Goal: Task Accomplishment & Management: Manage account settings

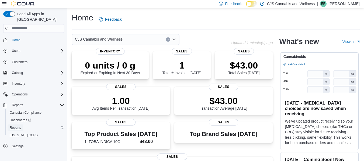
click at [16, 126] on span "Reports" at bounding box center [15, 128] width 11 height 4
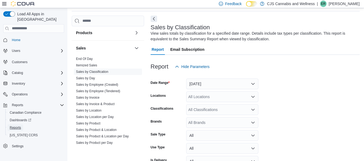
scroll to position [174, 0]
click at [89, 77] on link "Sales by Day" at bounding box center [85, 79] width 19 height 4
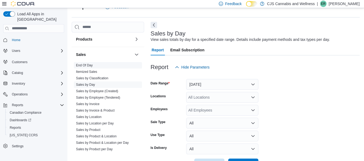
click at [90, 64] on link "End Of Day" at bounding box center [84, 66] width 17 height 4
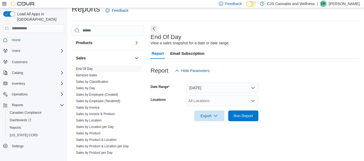
click at [212, 95] on form "Date Range Today Locations All Locations Export Run Report" at bounding box center [255, 98] width 209 height 45
click at [212, 87] on button "Today" at bounding box center [222, 88] width 72 height 11
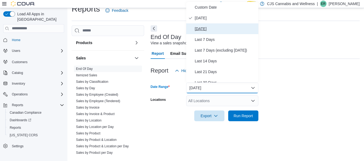
click at [214, 24] on button "Yesterday" at bounding box center [222, 28] width 72 height 11
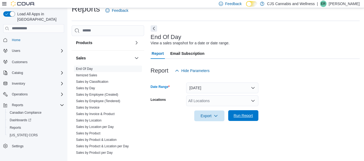
click at [246, 115] on span "Run Report" at bounding box center [243, 115] width 19 height 5
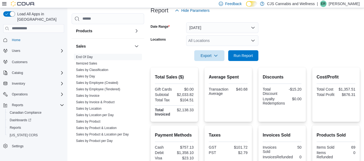
scroll to position [70, 0]
click at [244, 53] on span "Run Report" at bounding box center [243, 55] width 19 height 5
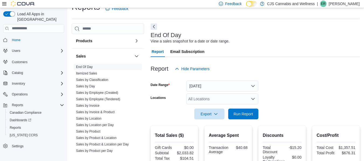
scroll to position [9, 0]
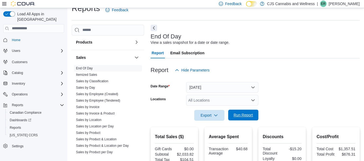
click at [239, 116] on span "Run Report" at bounding box center [243, 115] width 19 height 5
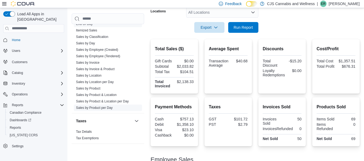
scroll to position [207, 0]
click at [94, 61] on link "Sales by Invoice" at bounding box center [87, 63] width 23 height 4
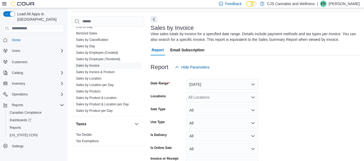
scroll to position [50, 0]
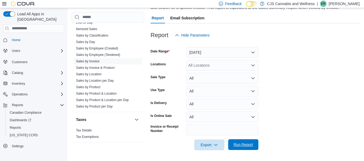
click at [235, 145] on span "Run Report" at bounding box center [243, 144] width 19 height 5
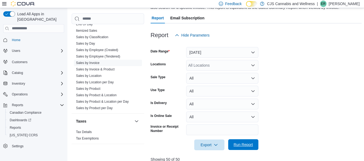
scroll to position [186, 0]
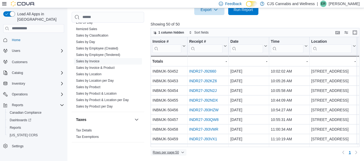
click at [173, 153] on span "Rows per page : 50" at bounding box center [166, 153] width 26 height 4
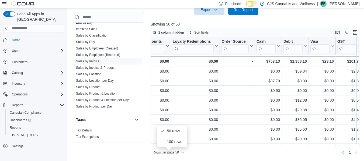
scroll to position [0, 976]
click at [293, 27] on div at bounding box center [256, 27] width 211 height 1
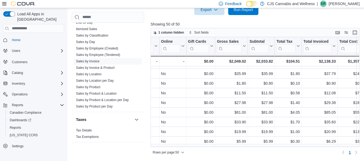
scroll to position [8, 252]
click at [317, 48] on input "search" at bounding box center [317, 48] width 28 height 9
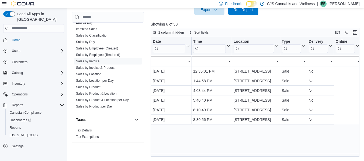
scroll to position [0, 0]
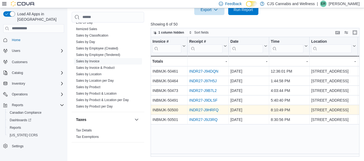
click at [199, 110] on link "INDR27-J9HRFQ" at bounding box center [203, 110] width 29 height 4
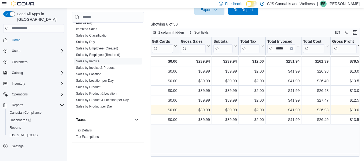
scroll to position [0, 289]
click at [286, 51] on input "*****" at bounding box center [281, 48] width 28 height 9
type input "*"
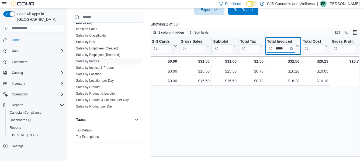
scroll to position [0, 0]
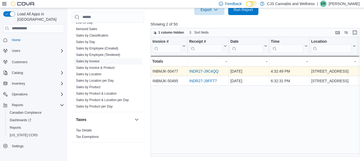
type input "*****"
click at [198, 72] on link "INDR27-J9C4QQ" at bounding box center [203, 71] width 29 height 4
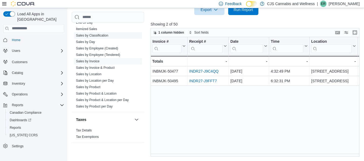
click at [91, 34] on link "Sales by Classification" at bounding box center [92, 36] width 32 height 4
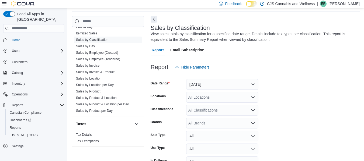
scroll to position [50, 0]
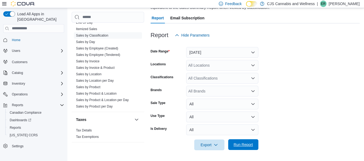
click at [238, 146] on span "Run Report" at bounding box center [243, 144] width 19 height 5
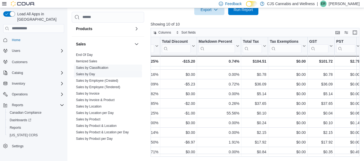
scroll to position [174, 0]
click at [86, 54] on link "End Of Day" at bounding box center [84, 56] width 17 height 4
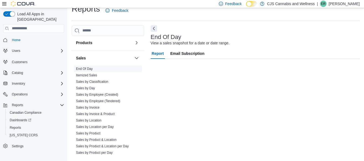
scroll to position [9, 0]
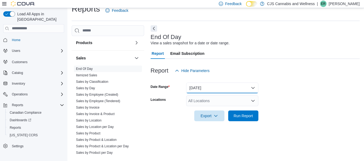
click at [215, 91] on button "Today" at bounding box center [222, 88] width 72 height 11
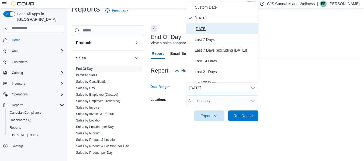
click at [222, 30] on span "Yesterday" at bounding box center [225, 29] width 61 height 6
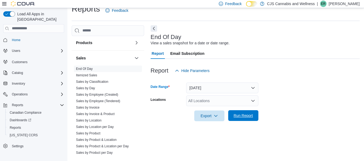
click at [244, 115] on span "Run Report" at bounding box center [243, 115] width 19 height 5
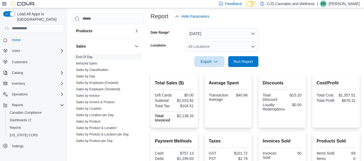
scroll to position [63, 0]
click at [213, 32] on button "Yesterday" at bounding box center [222, 34] width 72 height 11
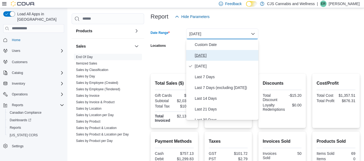
click at [220, 54] on span "Today" at bounding box center [225, 55] width 61 height 6
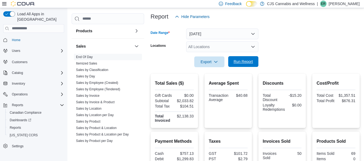
click at [239, 62] on span "Run Report" at bounding box center [243, 61] width 19 height 5
click at [238, 58] on span "Run Report" at bounding box center [243, 61] width 24 height 11
click at [240, 66] on span "Run Report" at bounding box center [243, 61] width 24 height 11
click at [246, 60] on span "Run Report" at bounding box center [243, 61] width 19 height 5
click at [235, 60] on span "Run Report" at bounding box center [243, 61] width 19 height 5
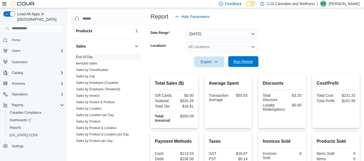
click at [245, 59] on span "Run Report" at bounding box center [243, 61] width 24 height 11
click at [234, 59] on span "Run Report" at bounding box center [243, 61] width 24 height 11
click at [248, 58] on span "Run Report" at bounding box center [243, 61] width 24 height 11
click at [249, 61] on span "Run Report" at bounding box center [243, 61] width 19 height 5
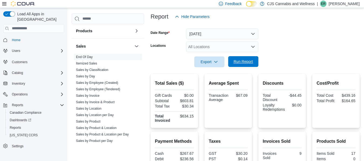
click at [254, 63] on span "Run Report" at bounding box center [243, 61] width 24 height 11
click at [62, 82] on icon "Complex example" at bounding box center [62, 84] width 4 height 4
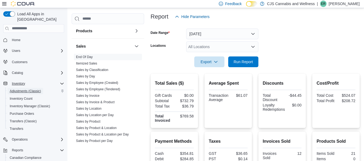
click at [27, 89] on span "Adjustments (Classic)" at bounding box center [25, 91] width 31 height 4
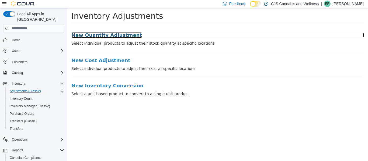
click at [117, 36] on h3 "New Quantity Adjustment" at bounding box center [217, 34] width 293 height 5
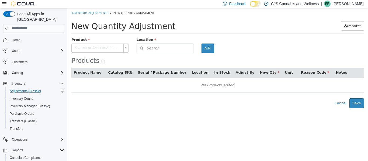
click at [106, 46] on body "× Inventory Adjustments New Quantity Adjustment New Quantity Adjustment Import …" at bounding box center [217, 58] width 301 height 100
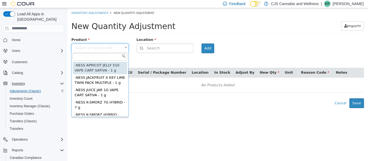
type input "*"
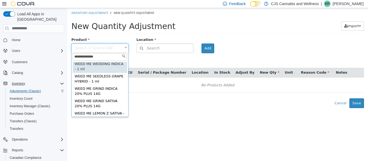
scroll to position [26, 0]
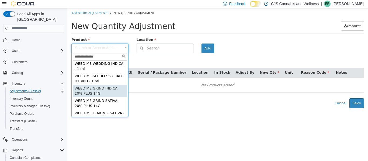
type input "**********"
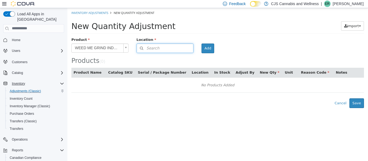
click at [165, 46] on button "Search" at bounding box center [165, 47] width 57 height 9
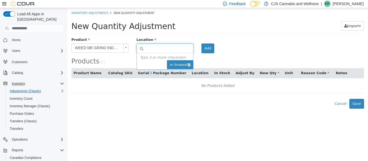
click at [178, 65] on span "or browse" at bounding box center [180, 64] width 26 height 9
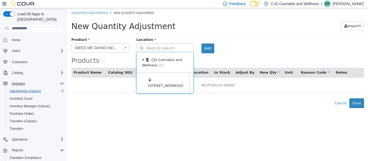
click at [189, 84] on span at bounding box center [197, 83] width 17 height 20
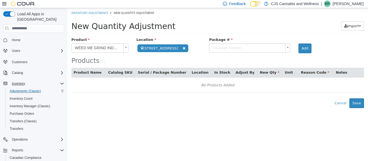
click at [238, 49] on body "**********" at bounding box center [217, 58] width 301 height 100
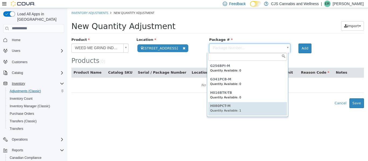
type input "*********"
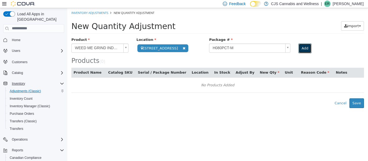
click at [301, 48] on button "Add" at bounding box center [304, 48] width 13 height 10
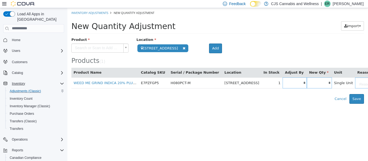
click at [100, 45] on body "**********" at bounding box center [217, 56] width 301 height 96
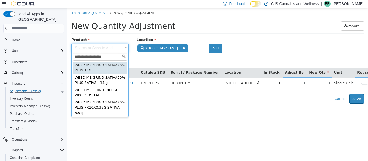
type input "**********"
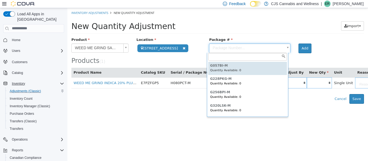
click at [231, 45] on body "**********" at bounding box center [217, 56] width 301 height 96
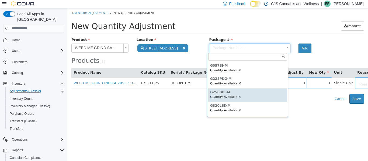
scroll to position [40, 0]
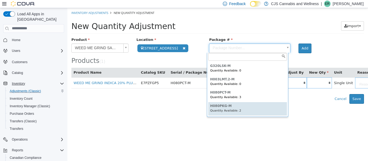
type input "*********"
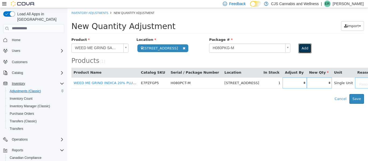
click at [301, 51] on button "Add" at bounding box center [304, 48] width 13 height 10
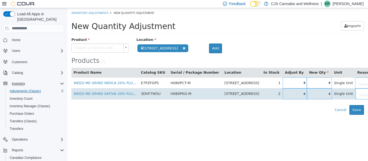
click at [307, 95] on input "*" at bounding box center [319, 94] width 25 height 4
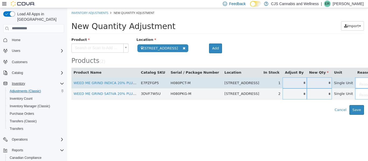
type input "*"
click at [307, 86] on td "*" at bounding box center [319, 82] width 25 height 11
click at [307, 84] on input "*" at bounding box center [319, 83] width 25 height 4
type input "*"
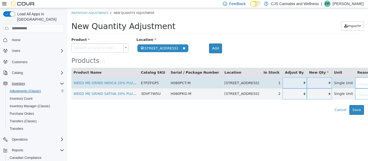
type input "**"
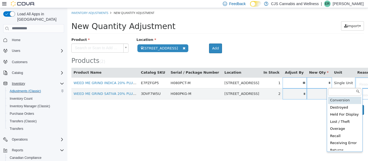
click at [338, 80] on body "**********" at bounding box center [217, 61] width 301 height 107
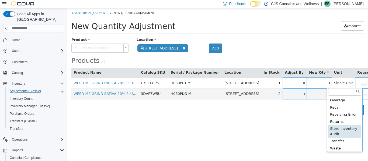
type input "**********"
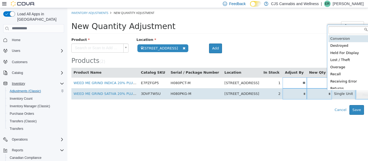
click at [344, 91] on body "**********" at bounding box center [217, 61] width 301 height 107
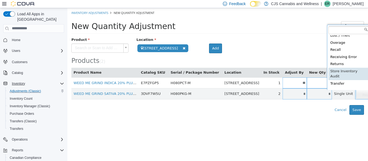
scroll to position [0, 1]
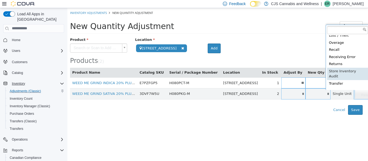
type input "**********"
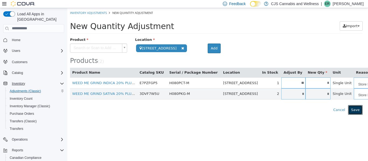
click at [357, 110] on button "Save" at bounding box center [355, 110] width 15 height 10
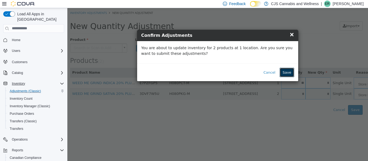
click at [289, 72] on button "Save" at bounding box center [287, 73] width 15 height 10
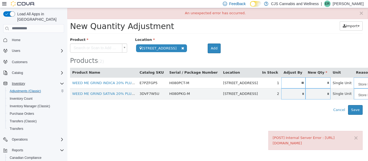
scroll to position [0, 0]
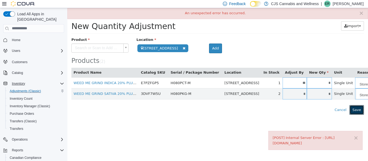
click at [357, 109] on button "Save" at bounding box center [356, 110] width 15 height 10
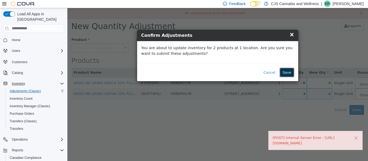
click at [290, 72] on button "Save" at bounding box center [287, 73] width 15 height 10
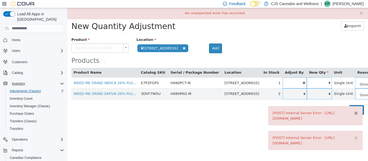
click at [357, 110] on button "×" at bounding box center [355, 113] width 5 height 6
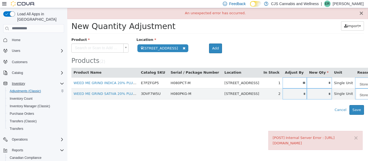
click at [362, 14] on button "×" at bounding box center [361, 13] width 5 height 6
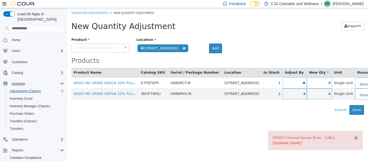
click at [355, 135] on button "×" at bounding box center [355, 138] width 5 height 6
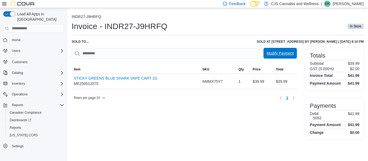
click at [278, 53] on span "Modify Payment" at bounding box center [280, 53] width 27 height 5
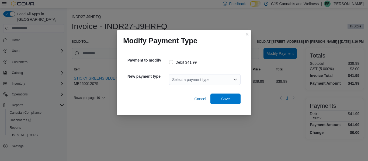
click at [203, 86] on div "Select a payment type" at bounding box center [205, 79] width 72 height 17
click at [200, 82] on div "Select a payment type" at bounding box center [205, 79] width 72 height 11
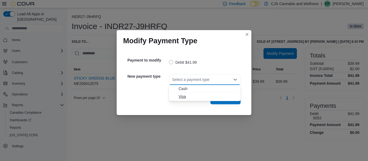
click at [198, 99] on span "Visa" at bounding box center [208, 96] width 59 height 5
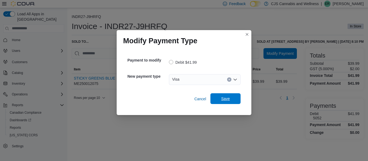
click at [230, 98] on span "Save" at bounding box center [225, 98] width 9 height 5
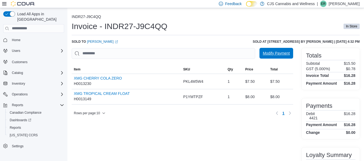
click at [283, 51] on span "Modify Payment" at bounding box center [276, 53] width 27 height 5
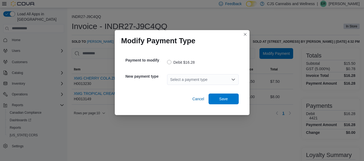
click at [215, 78] on div "Select a payment type" at bounding box center [203, 79] width 72 height 11
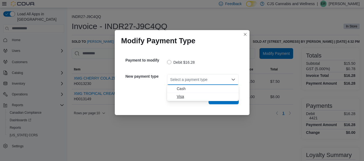
click at [206, 97] on span "Visa" at bounding box center [206, 96] width 59 height 5
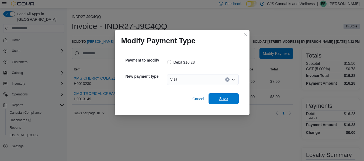
click at [220, 100] on span "Save" at bounding box center [223, 98] width 9 height 5
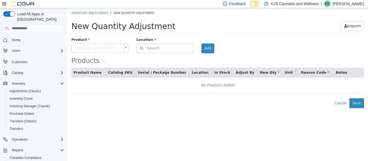
click at [358, 4] on p "[PERSON_NAME]" at bounding box center [348, 4] width 31 height 6
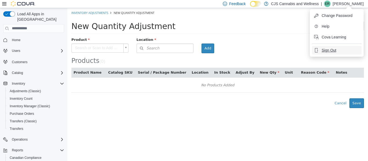
click at [334, 50] on span "Sign Out" at bounding box center [329, 50] width 15 height 5
